Goal: Task Accomplishment & Management: Manage account settings

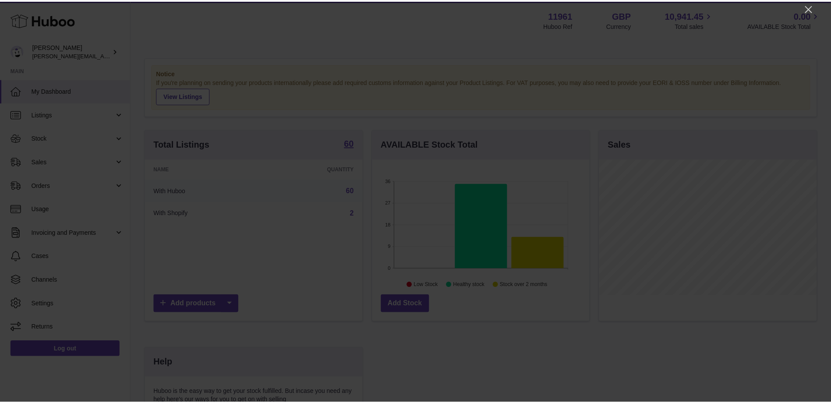
scroll to position [137, 219]
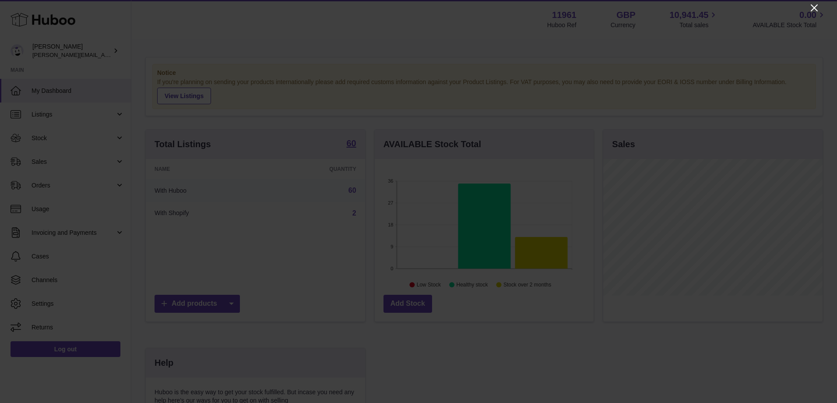
drag, startPoint x: 815, startPoint y: 6, endPoint x: 800, endPoint y: 0, distance: 16.2
click at [815, 6] on icon "Close" at bounding box center [814, 8] width 11 height 11
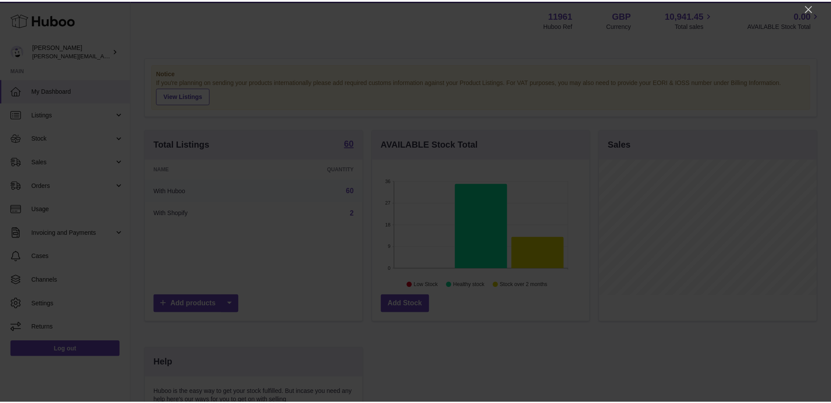
scroll to position [437700, 437620]
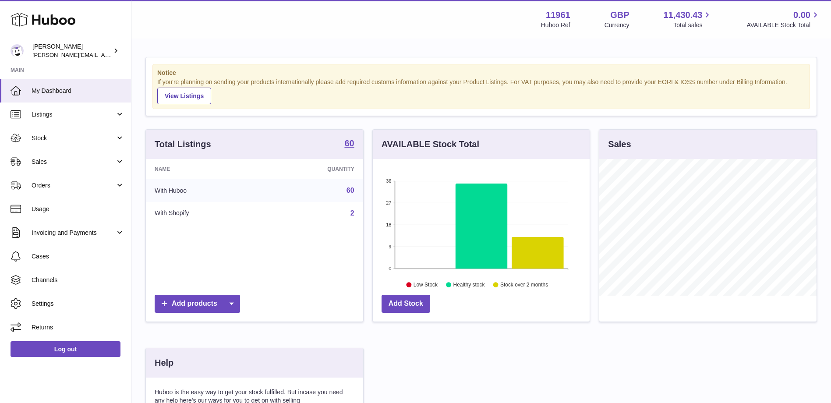
scroll to position [137, 217]
click at [63, 116] on span "Listings" at bounding box center [74, 114] width 84 height 8
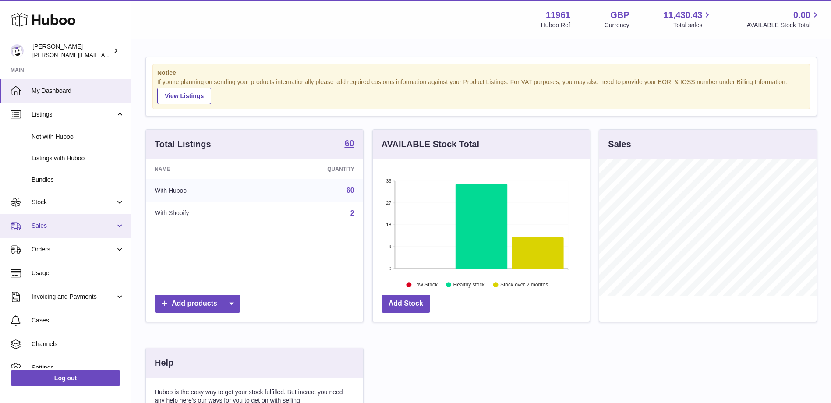
click at [48, 232] on link "Sales" at bounding box center [65, 226] width 131 height 24
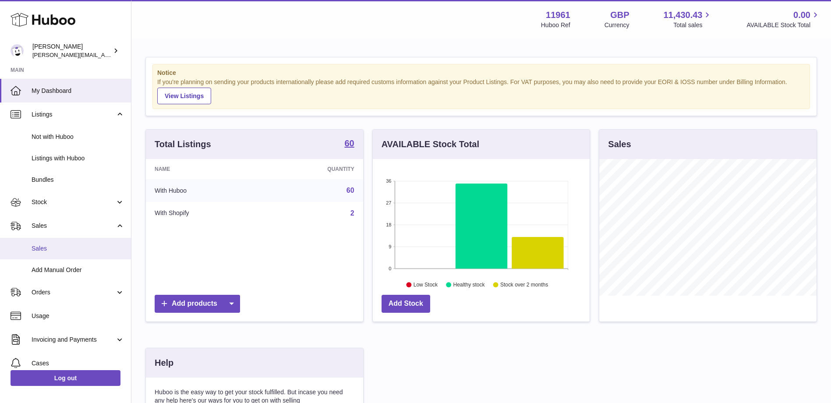
click at [47, 243] on link "Sales" at bounding box center [65, 248] width 131 height 21
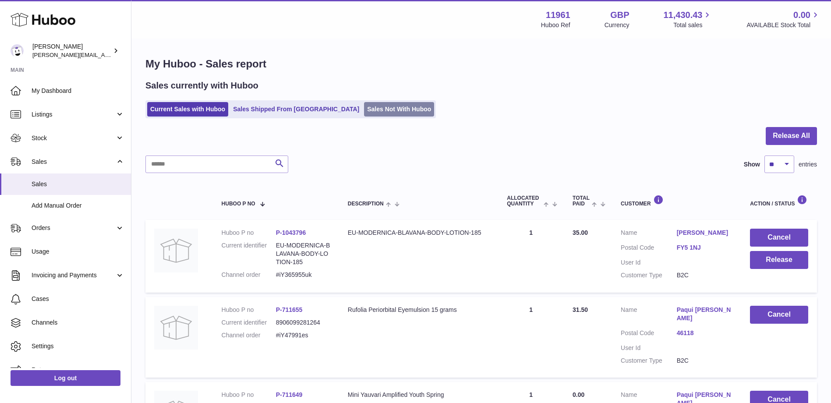
click at [364, 108] on link "Sales Not With Huboo" at bounding box center [399, 109] width 70 height 14
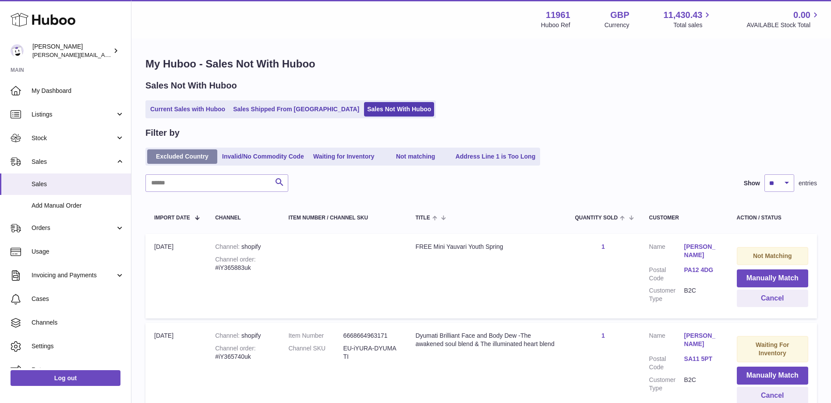
click at [184, 152] on link "Excluded Country" at bounding box center [182, 156] width 70 height 14
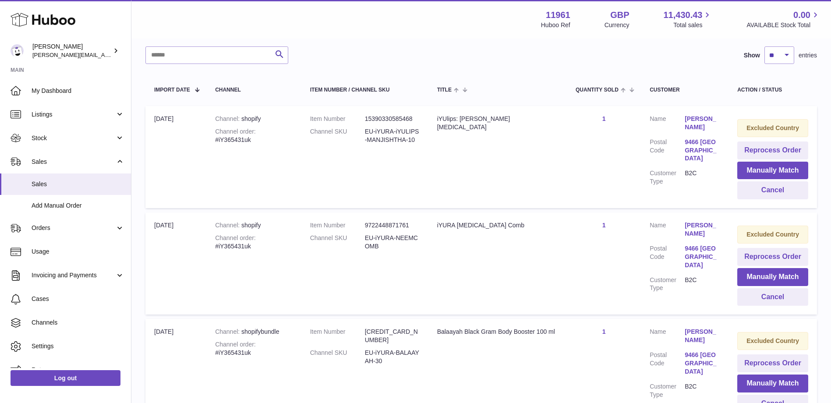
scroll to position [131, 0]
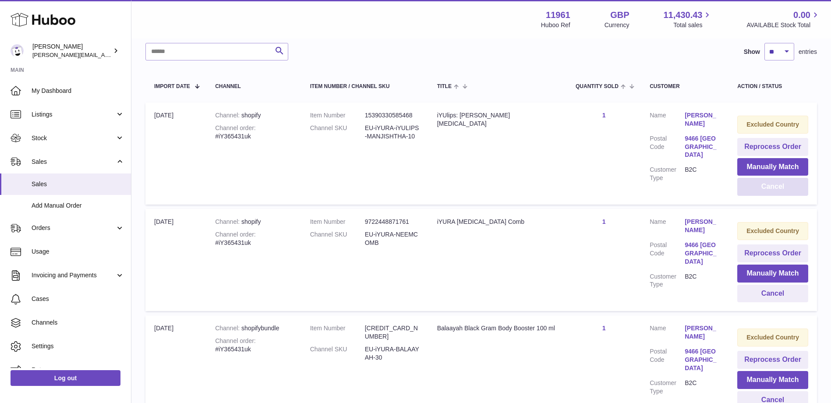
click at [775, 191] on button "Cancel" at bounding box center [772, 187] width 71 height 18
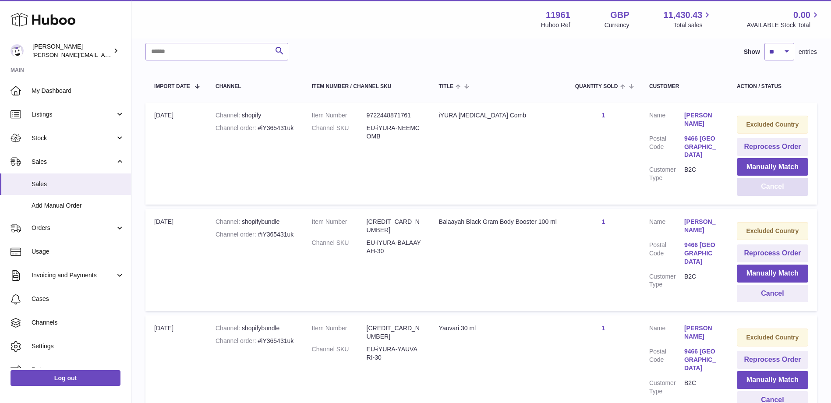
click at [775, 188] on button "Cancel" at bounding box center [771, 187] width 71 height 18
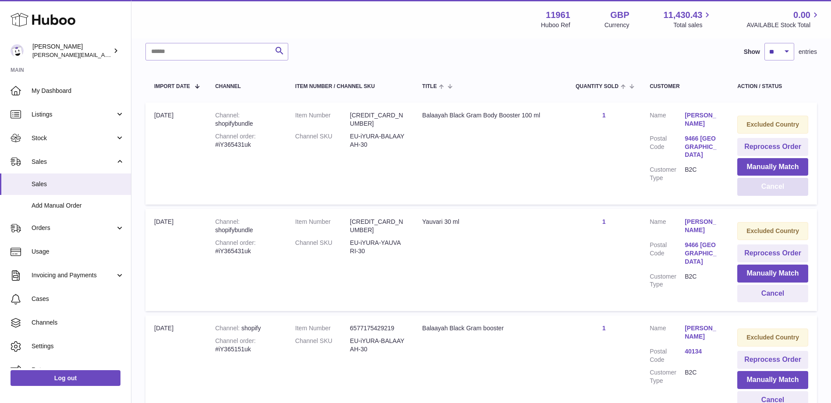
click at [775, 188] on button "Cancel" at bounding box center [772, 187] width 71 height 18
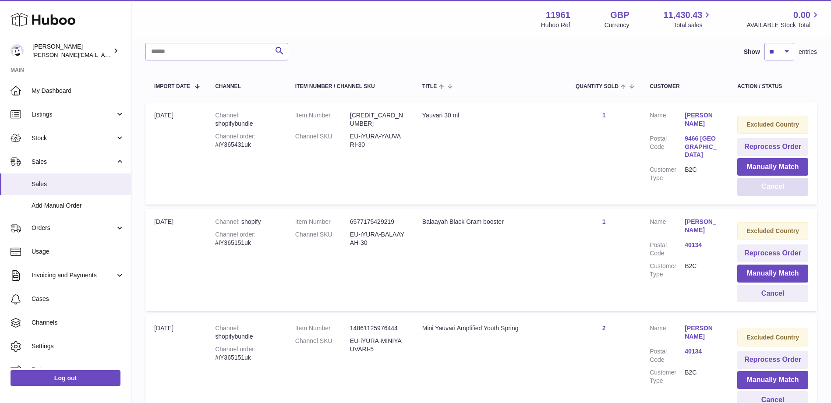
click at [775, 188] on button "Cancel" at bounding box center [772, 187] width 71 height 18
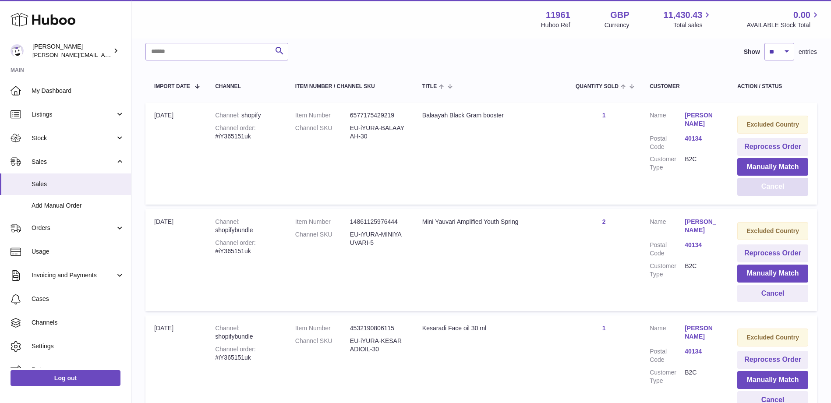
click at [775, 188] on button "Cancel" at bounding box center [772, 187] width 71 height 18
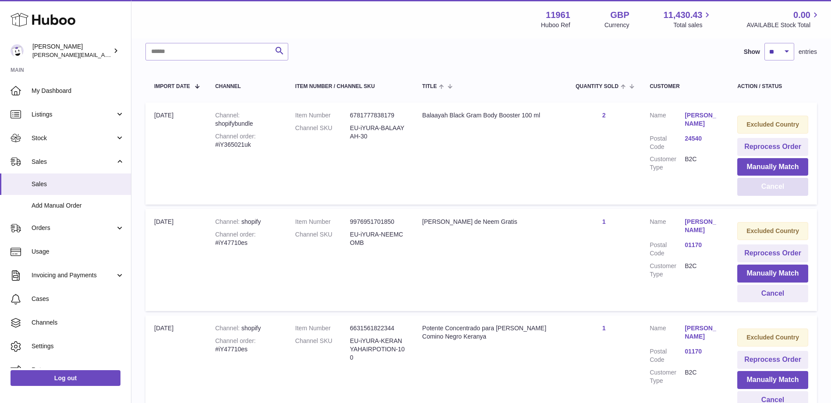
click at [764, 189] on button "Cancel" at bounding box center [772, 187] width 71 height 18
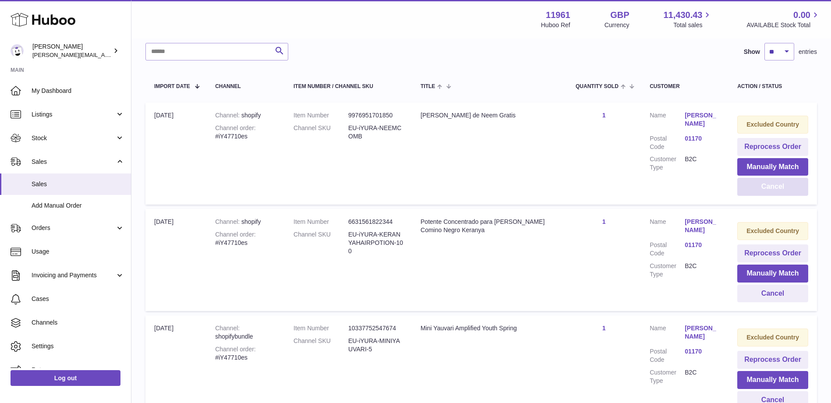
click at [764, 189] on button "Cancel" at bounding box center [772, 187] width 71 height 18
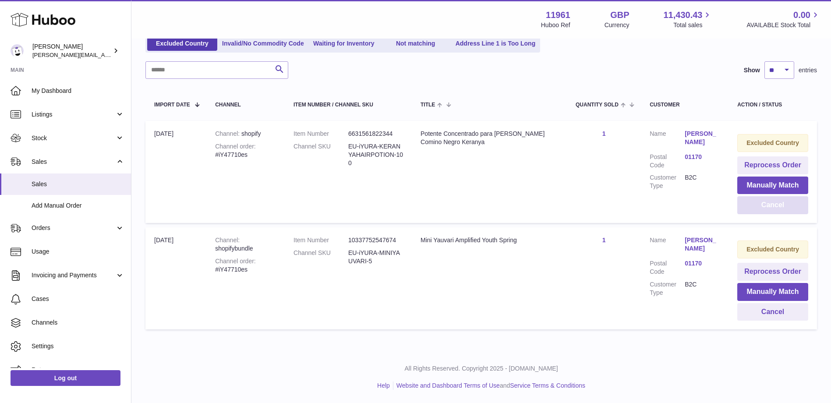
scroll to position [113, 0]
click at [764, 189] on button "Manually Match" at bounding box center [772, 185] width 71 height 18
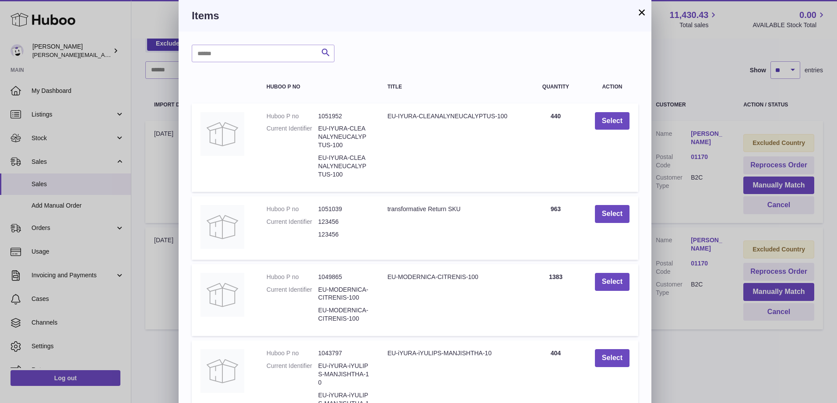
click at [643, 11] on button "×" at bounding box center [642, 12] width 11 height 11
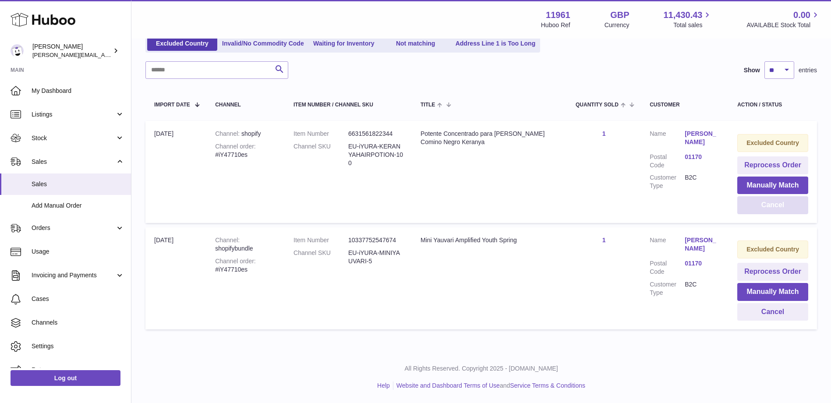
click at [755, 207] on button "Cancel" at bounding box center [772, 205] width 71 height 18
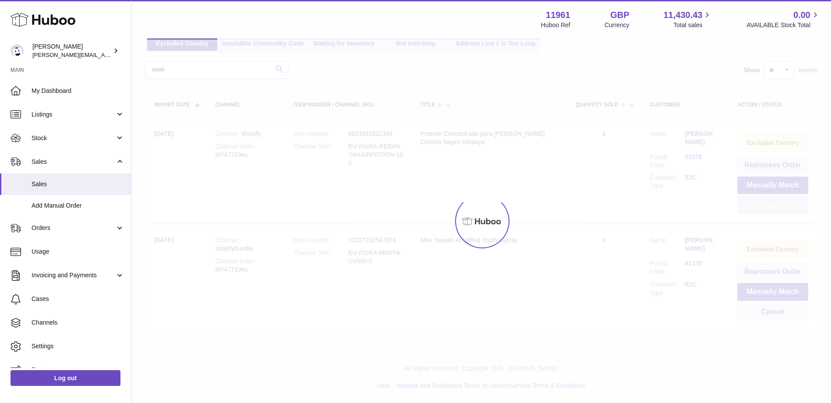
scroll to position [7, 0]
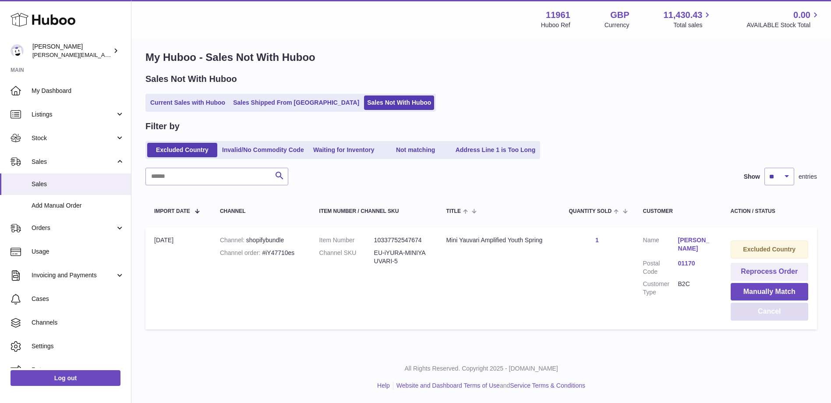
click at [764, 311] on button "Cancel" at bounding box center [768, 312] width 77 height 18
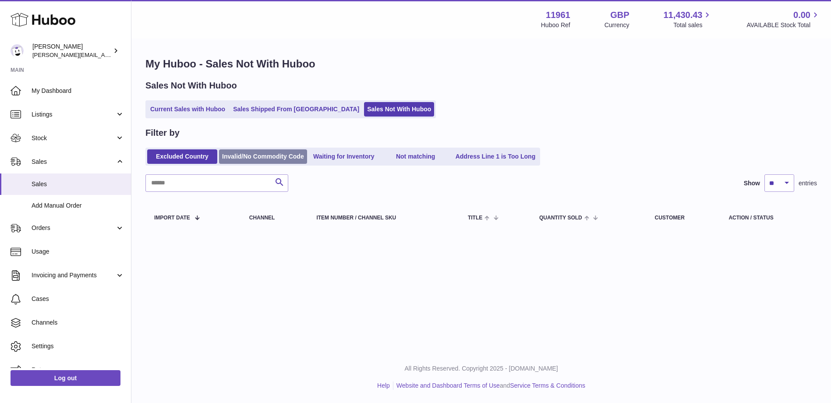
scroll to position [0, 0]
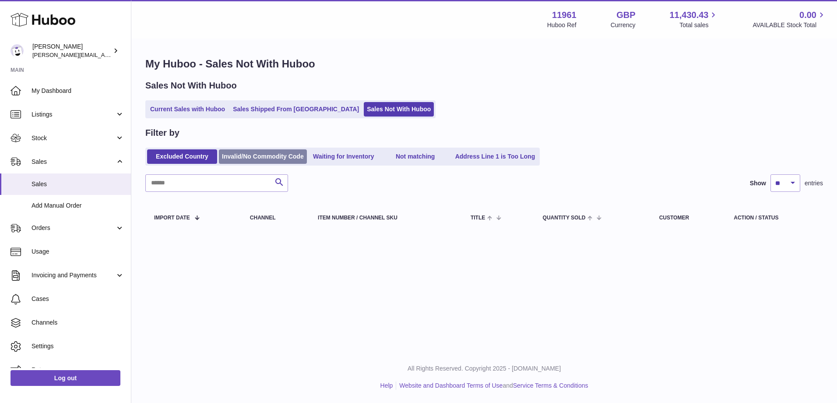
click at [273, 156] on link "Invalid/No Commodity Code" at bounding box center [263, 156] width 88 height 14
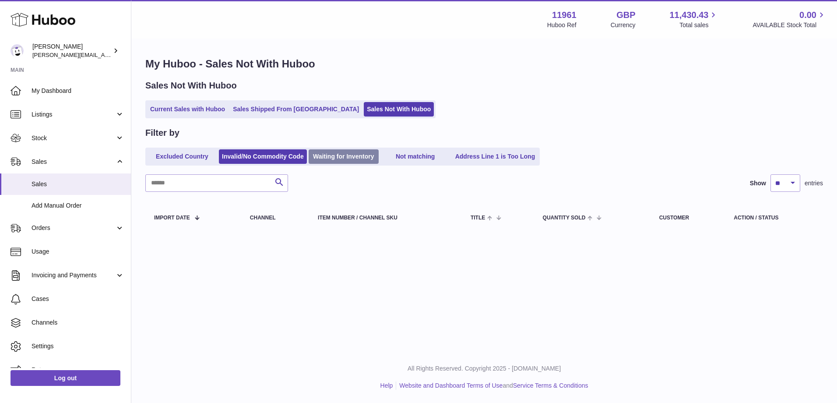
click at [345, 156] on link "Waiting for Inventory" at bounding box center [344, 156] width 70 height 14
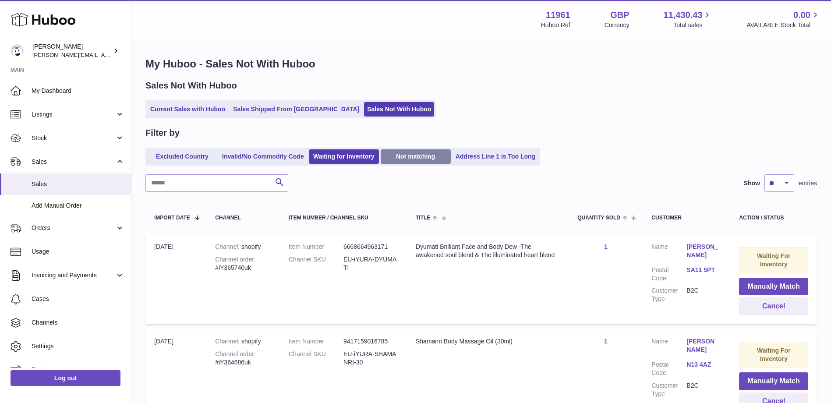
click at [404, 152] on link "Not matching" at bounding box center [415, 156] width 70 height 14
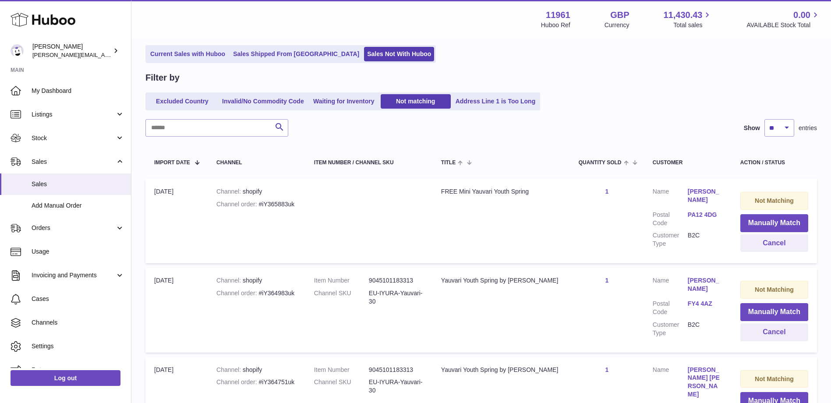
scroll to position [44, 0]
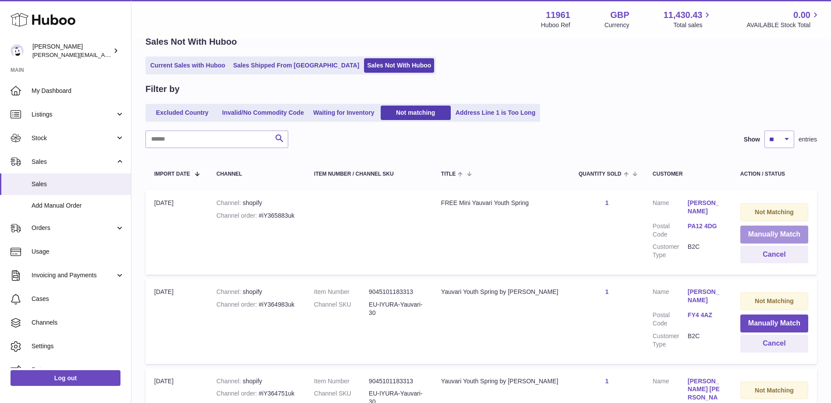
click at [782, 231] on button "Manually Match" at bounding box center [774, 234] width 68 height 18
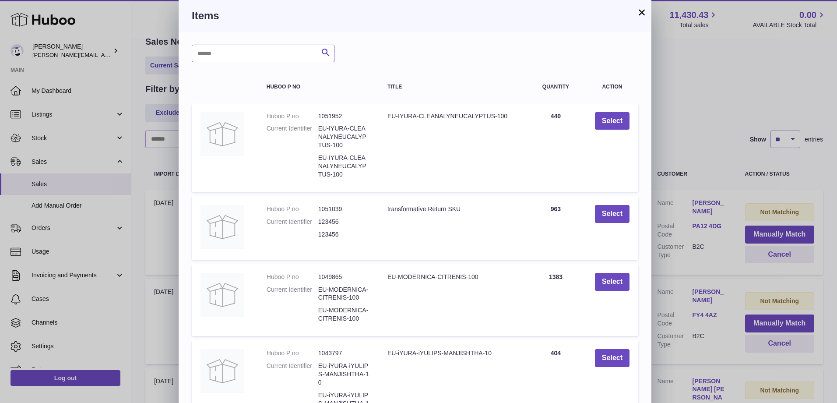
click at [289, 56] on input "text" at bounding box center [263, 54] width 143 height 18
type input "*******"
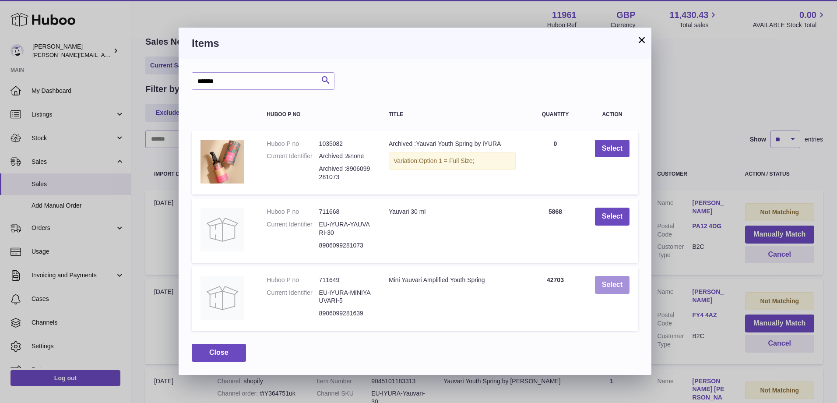
click at [620, 284] on button "Select" at bounding box center [612, 285] width 35 height 18
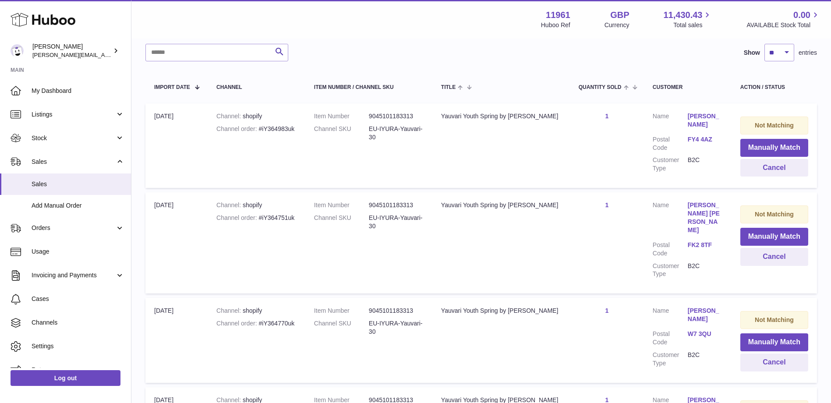
scroll to position [131, 0]
click at [797, 140] on button "Manually Match" at bounding box center [774, 147] width 68 height 18
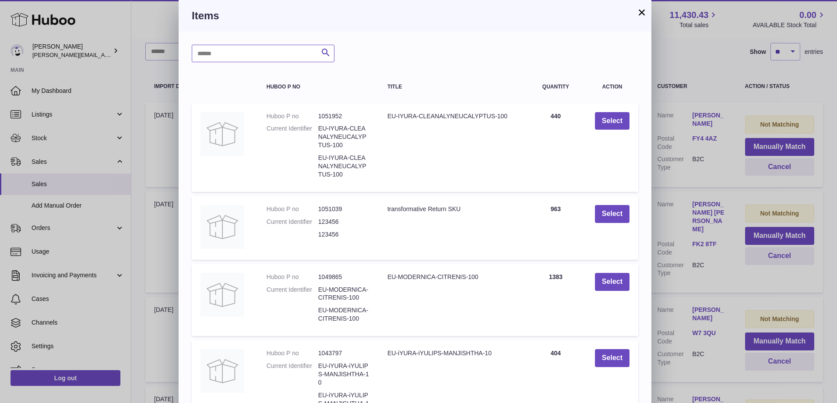
click at [268, 51] on input "text" at bounding box center [263, 54] width 143 height 18
type input "*******"
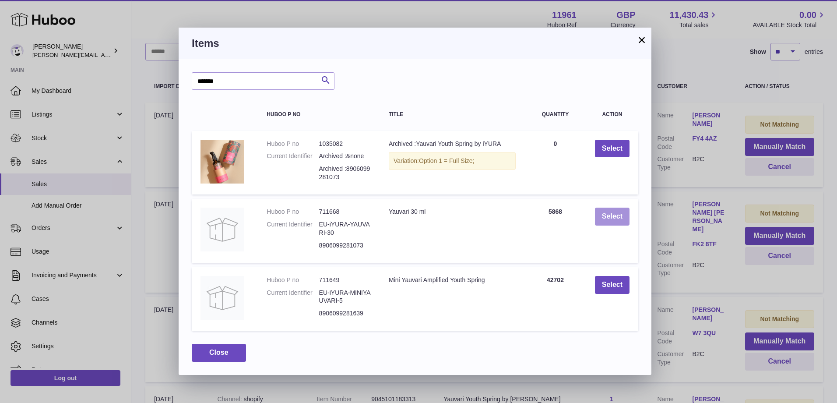
click at [622, 210] on button "Select" at bounding box center [612, 217] width 35 height 18
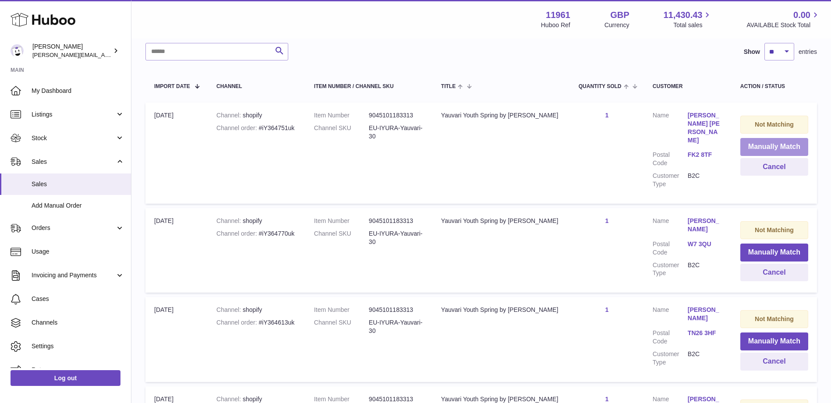
click at [784, 144] on button "Manually Match" at bounding box center [774, 147] width 68 height 18
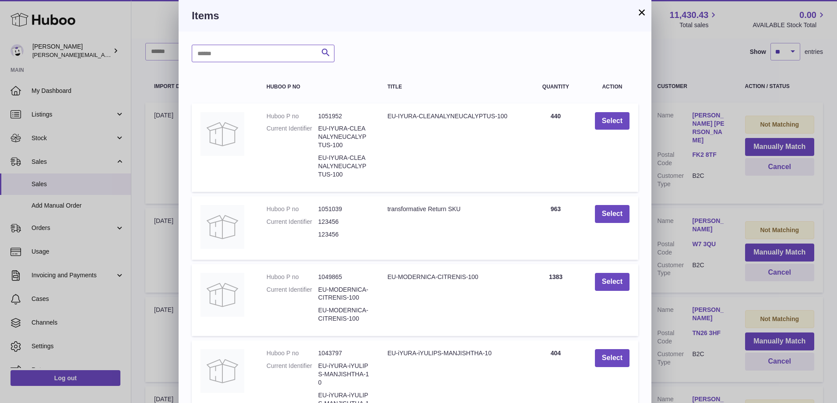
click at [223, 57] on input "text" at bounding box center [263, 54] width 143 height 18
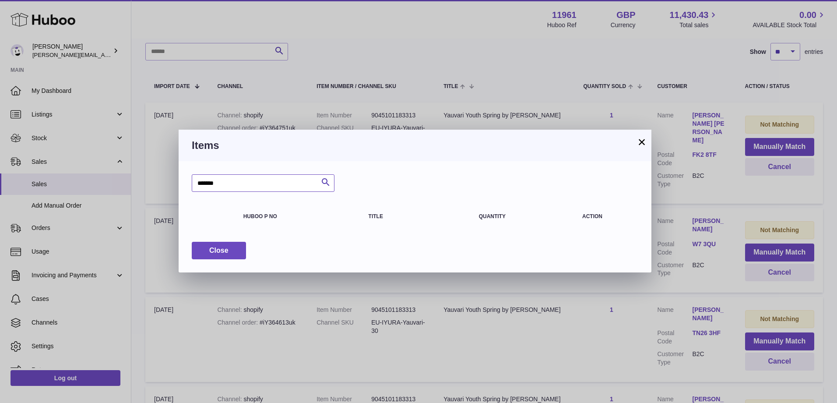
type input "*******"
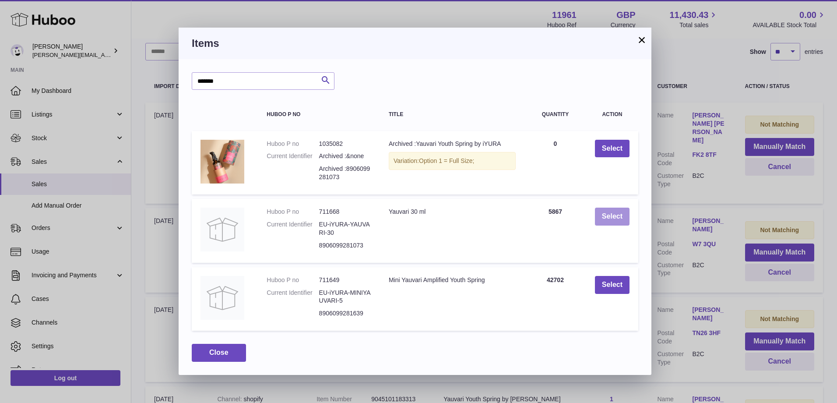
click at [623, 217] on button "Select" at bounding box center [612, 217] width 35 height 18
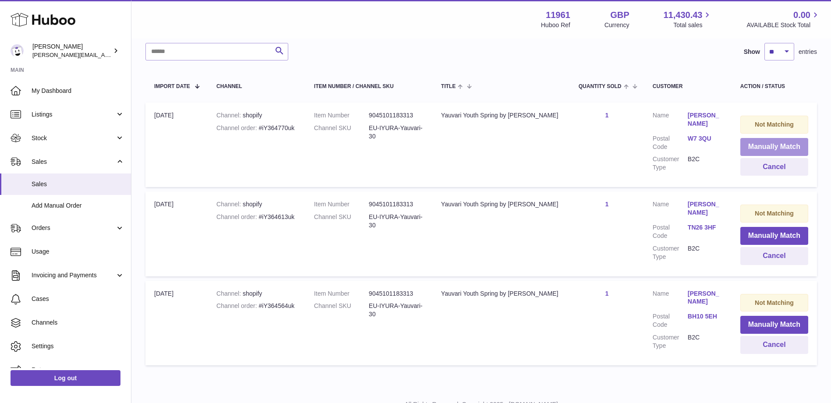
click at [775, 143] on button "Manually Match" at bounding box center [774, 147] width 68 height 18
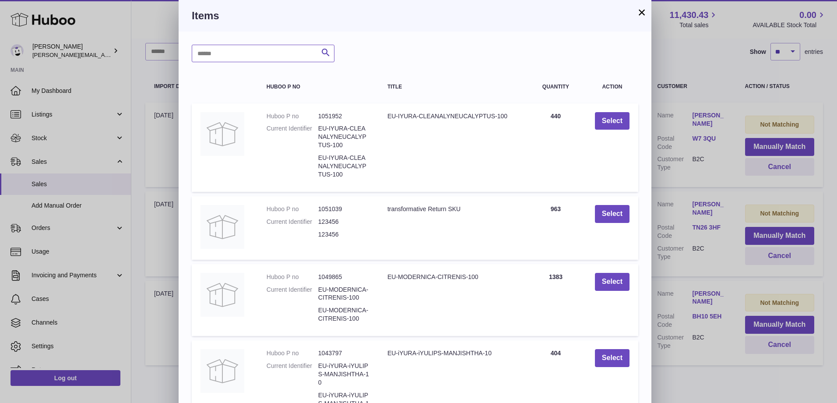
click at [236, 53] on input "text" at bounding box center [263, 54] width 143 height 18
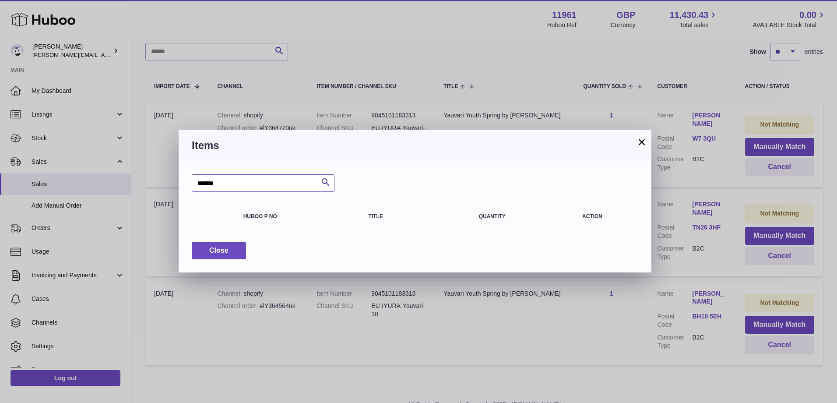
type input "*******"
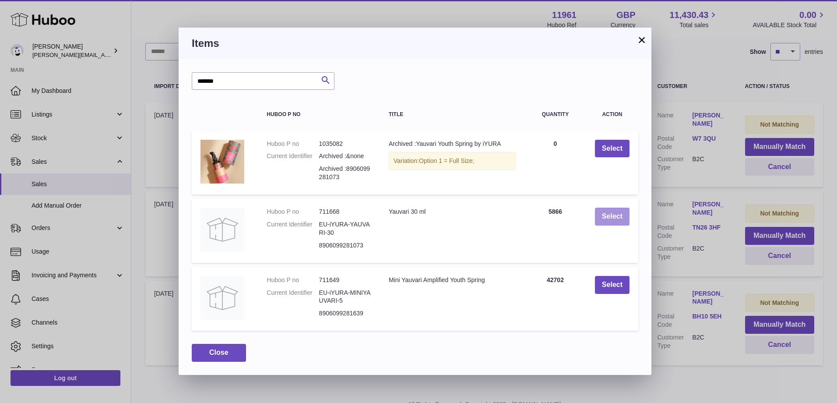
click at [628, 215] on button "Select" at bounding box center [612, 217] width 35 height 18
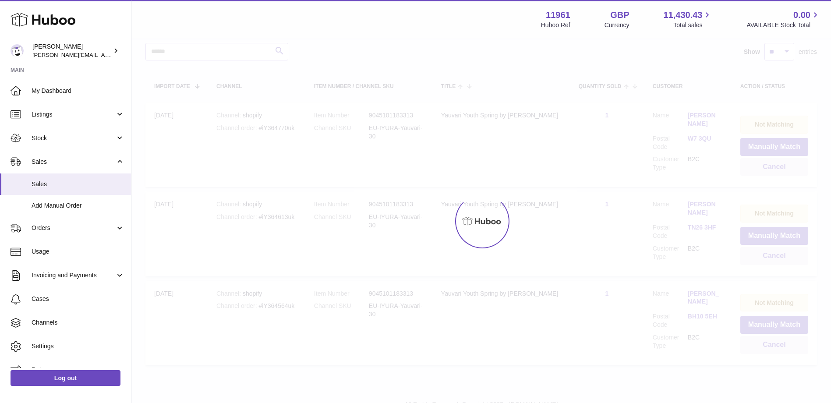
scroll to position [78, 0]
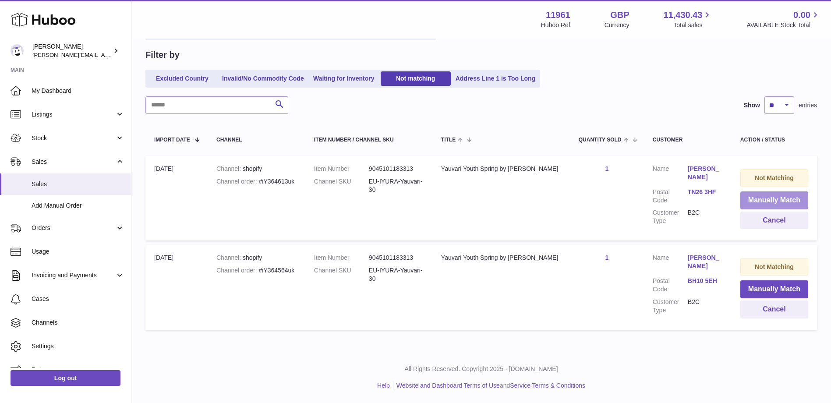
click at [764, 199] on button "Manually Match" at bounding box center [774, 200] width 68 height 18
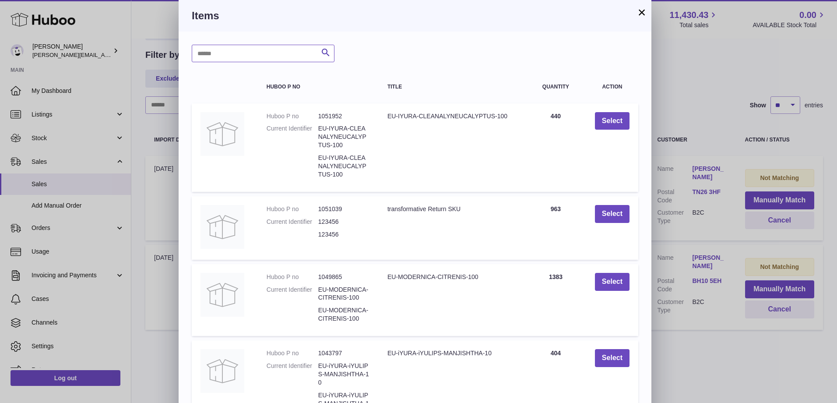
click at [268, 59] on input "text" at bounding box center [263, 54] width 143 height 18
type input "*******"
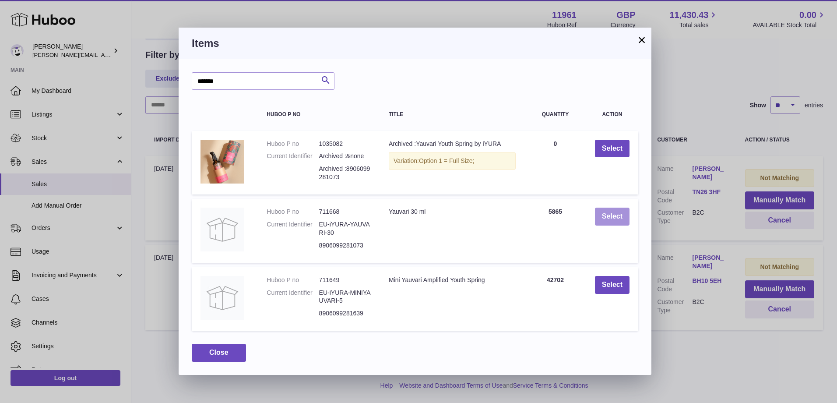
click at [608, 221] on button "Select" at bounding box center [612, 217] width 35 height 18
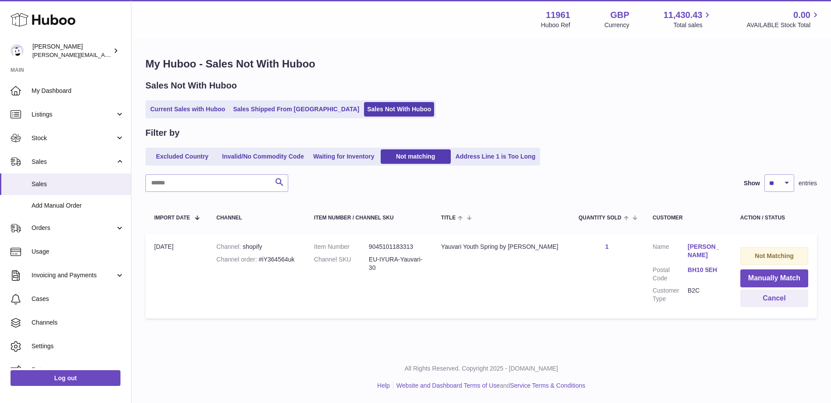
scroll to position [0, 0]
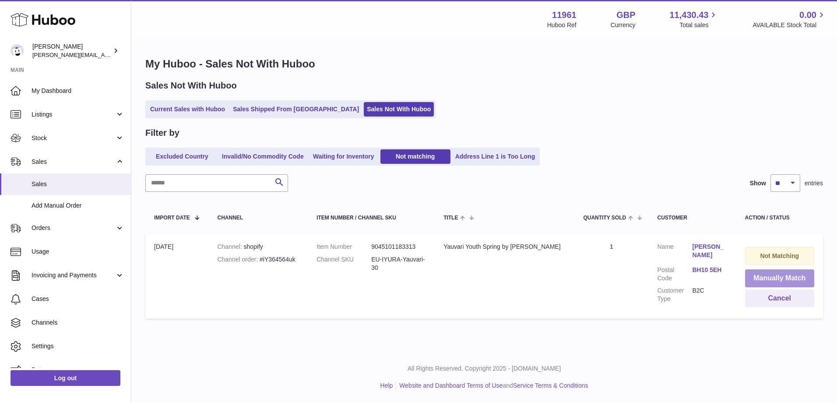
drag, startPoint x: 757, startPoint y: 271, endPoint x: 751, endPoint y: 268, distance: 7.7
click at [757, 271] on button "Manually Match" at bounding box center [780, 278] width 70 height 18
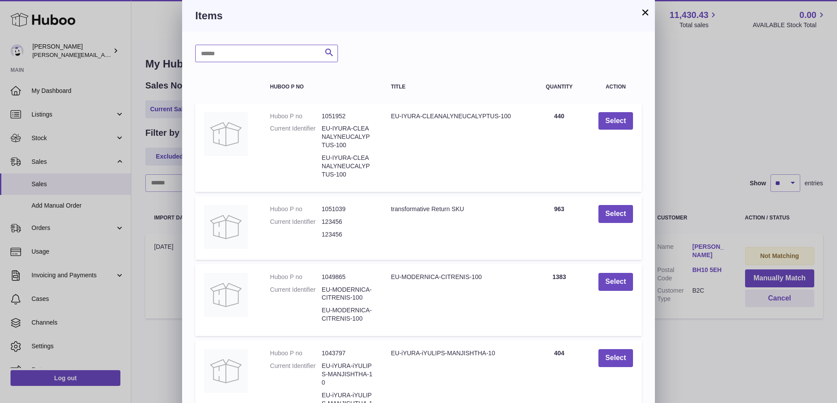
click at [245, 50] on input "text" at bounding box center [266, 54] width 143 height 18
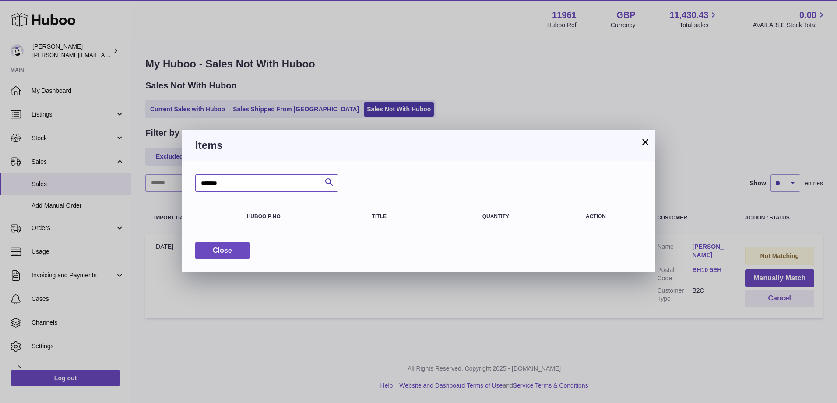
type input "*******"
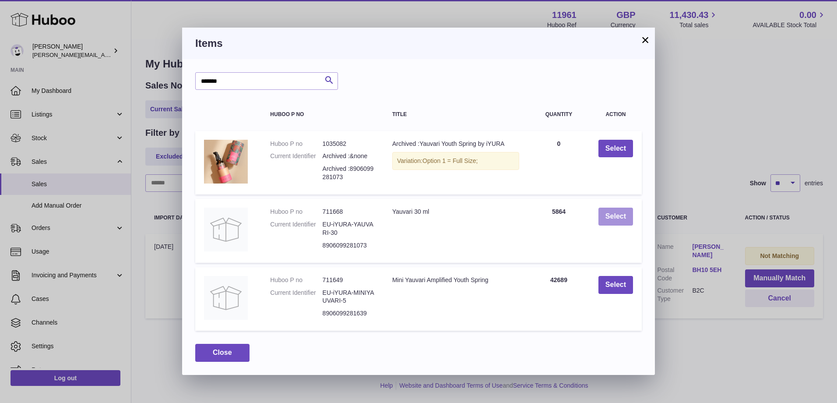
click at [606, 216] on button "Select" at bounding box center [616, 217] width 35 height 18
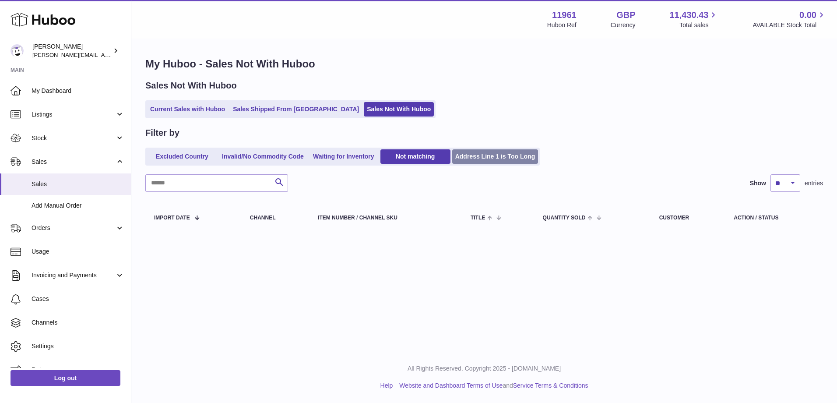
click at [484, 160] on link "Address Line 1 is Too Long" at bounding box center [495, 156] width 86 height 14
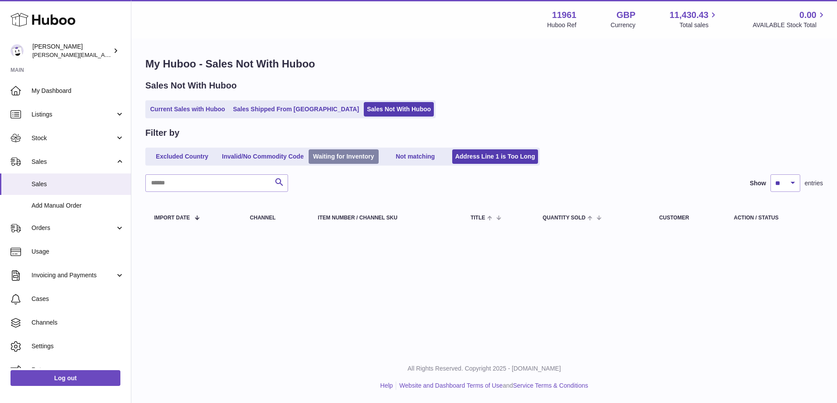
click at [372, 158] on link "Waiting for Inventory" at bounding box center [344, 156] width 70 height 14
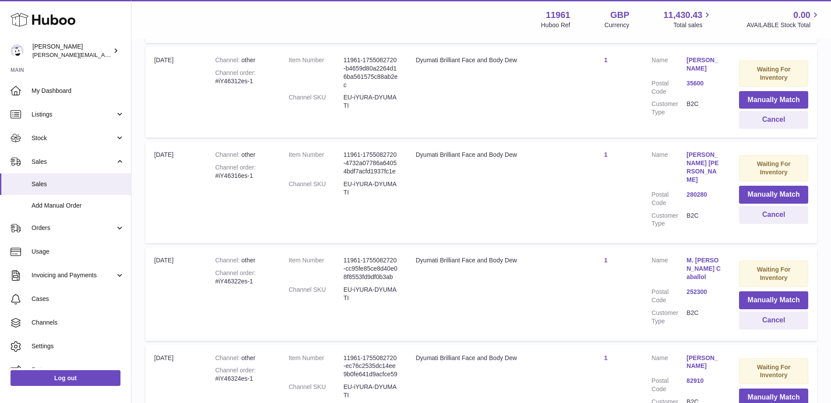
scroll to position [877, 0]
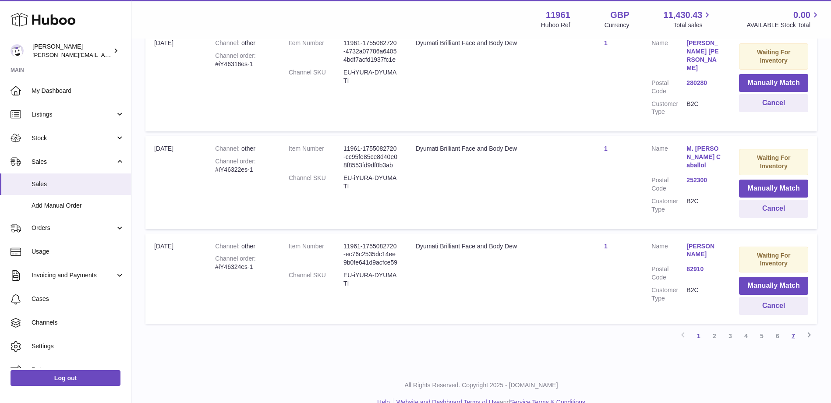
click at [790, 328] on link "7" at bounding box center [793, 336] width 16 height 16
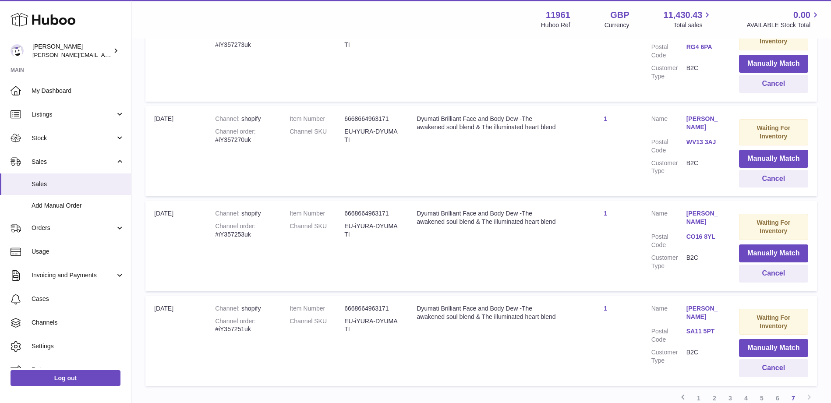
scroll to position [491, 0]
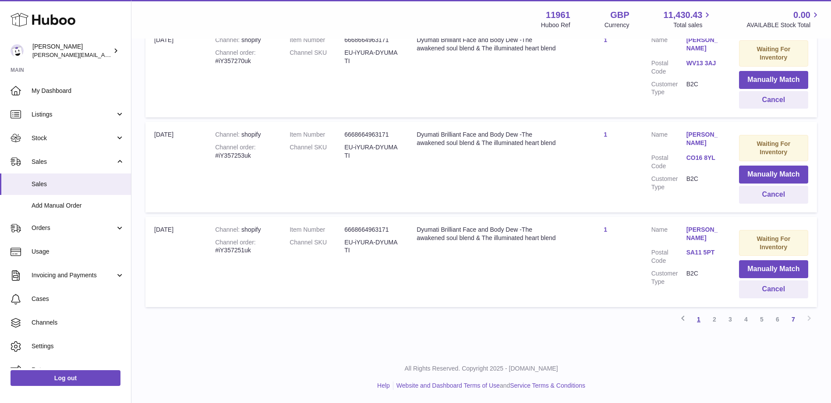
click at [701, 319] on link "1" at bounding box center [698, 319] width 16 height 16
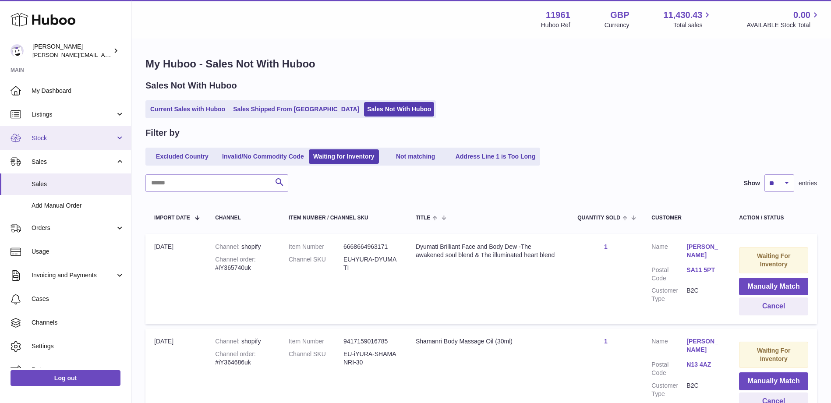
click at [59, 142] on link "Stock" at bounding box center [65, 138] width 131 height 24
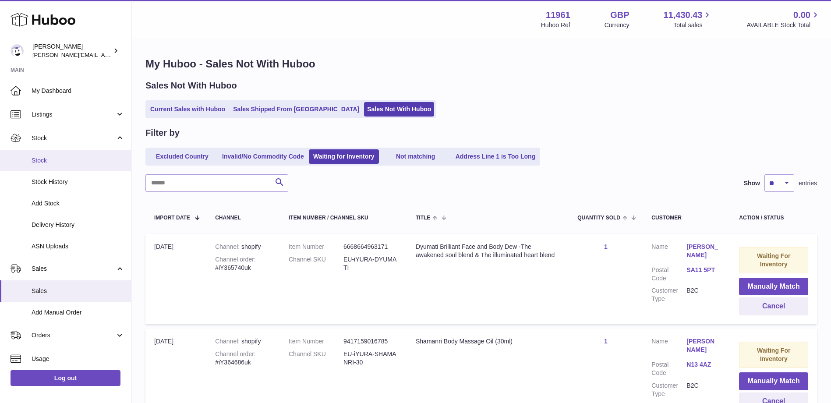
click at [56, 157] on span "Stock" at bounding box center [78, 160] width 93 height 8
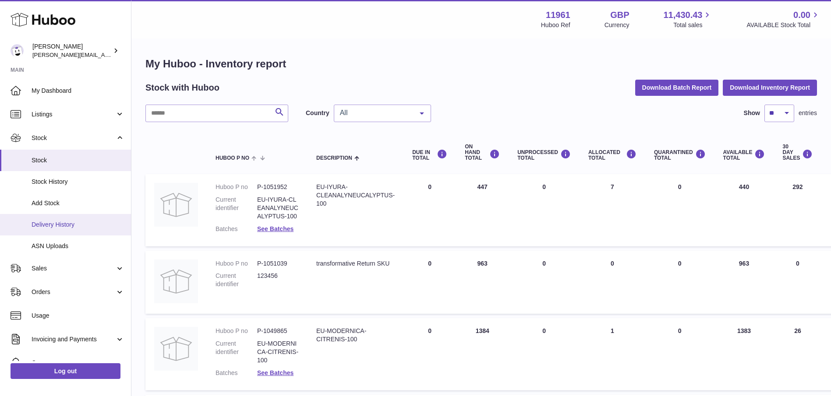
click at [60, 221] on span "Delivery History" at bounding box center [78, 225] width 93 height 8
